Goal: Task Accomplishment & Management: Manage account settings

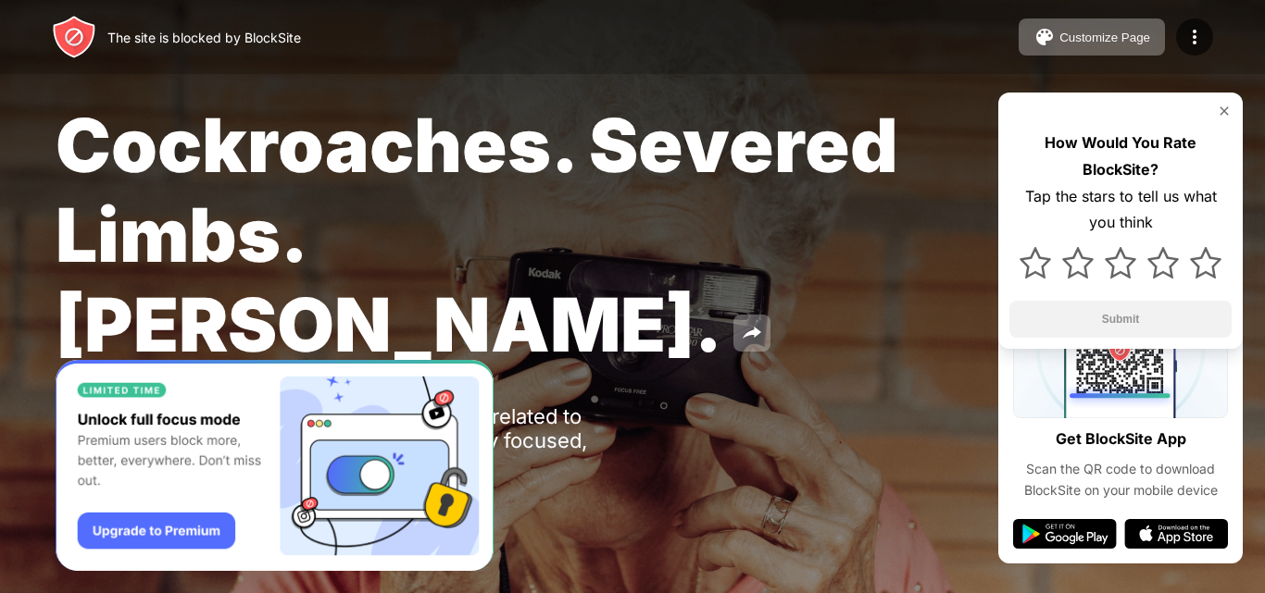
click at [1225, 123] on div "How Would You Rate BlockSite? Tap the stars to tell us what you think Submit" at bounding box center [1120, 221] width 244 height 256
click at [1226, 112] on img at bounding box center [1224, 111] width 15 height 15
drag, startPoint x: 0, startPoint y: 0, endPoint x: 866, endPoint y: 204, distance: 889.3
click at [796, 230] on span "Cockroaches. Severed Limbs. [PERSON_NAME]." at bounding box center [477, 234] width 843 height 269
